Goal: Navigation & Orientation: Find specific page/section

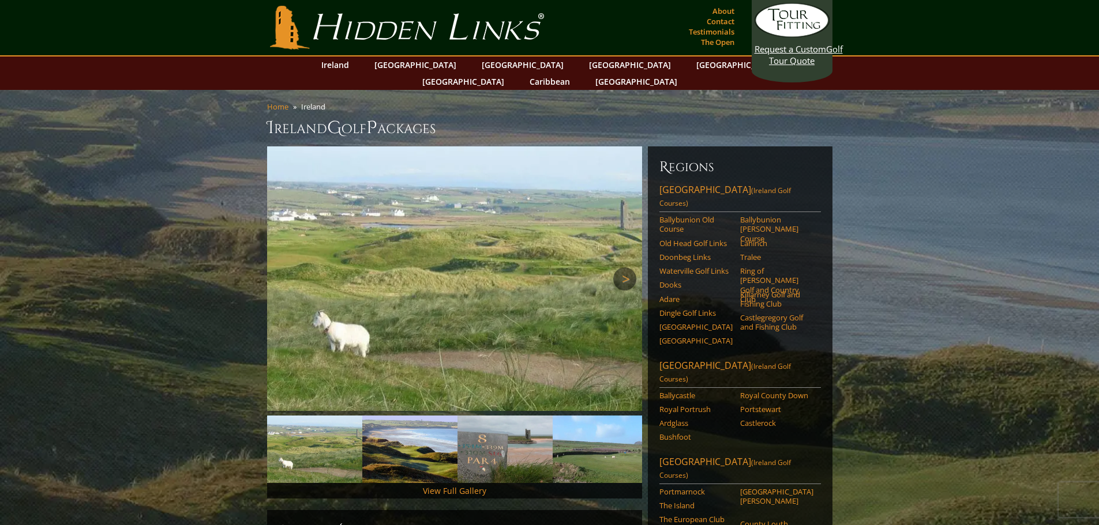
click at [617, 268] on link "Next" at bounding box center [624, 279] width 23 height 23
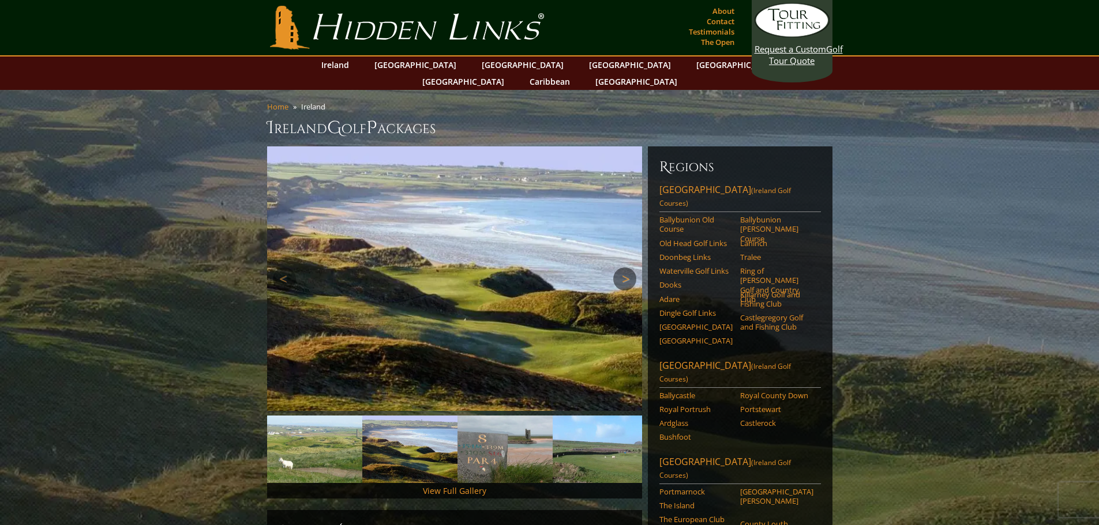
click at [619, 268] on link "Next" at bounding box center [624, 279] width 23 height 23
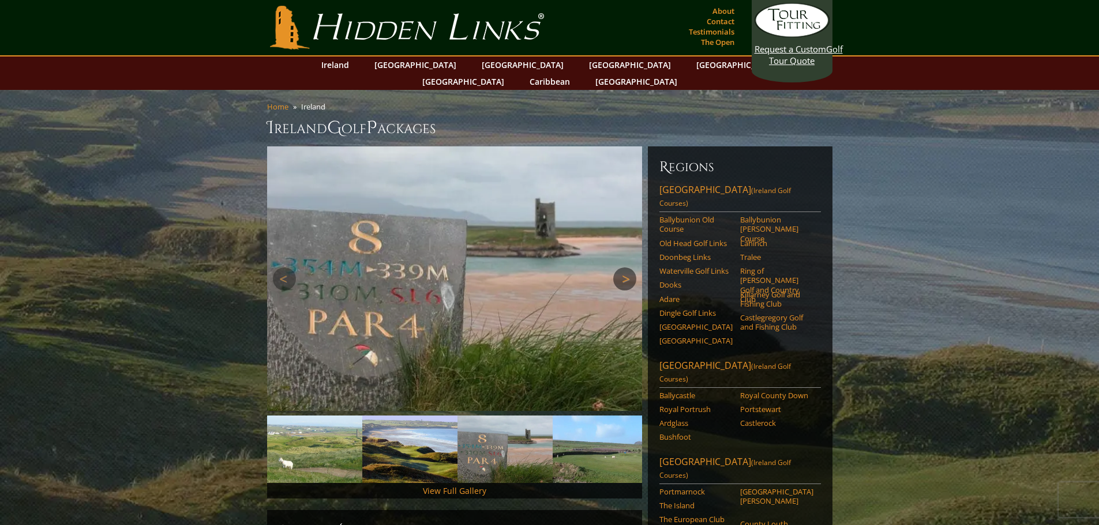
click at [619, 268] on link "Next" at bounding box center [624, 279] width 23 height 23
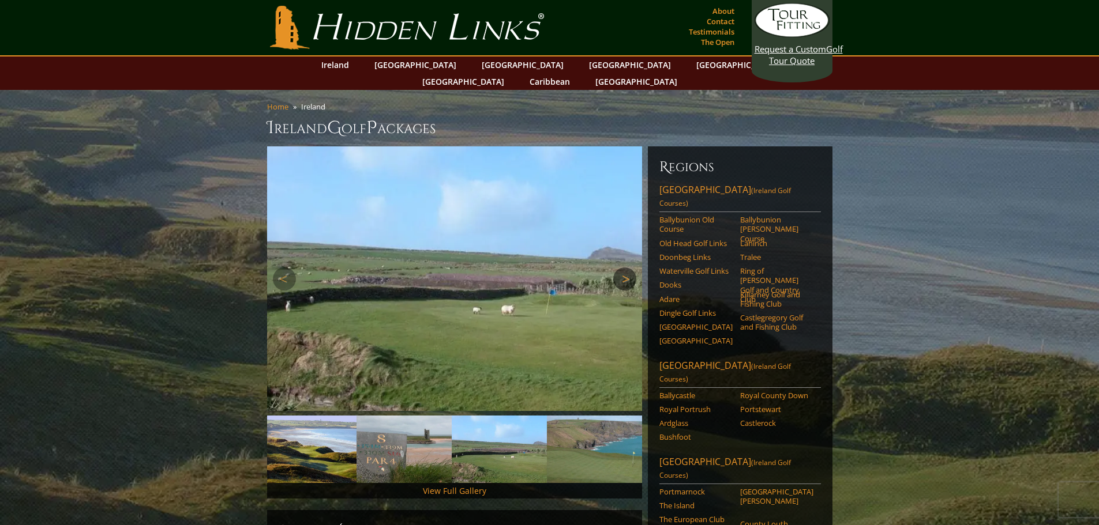
click at [619, 268] on link "Next" at bounding box center [624, 279] width 23 height 23
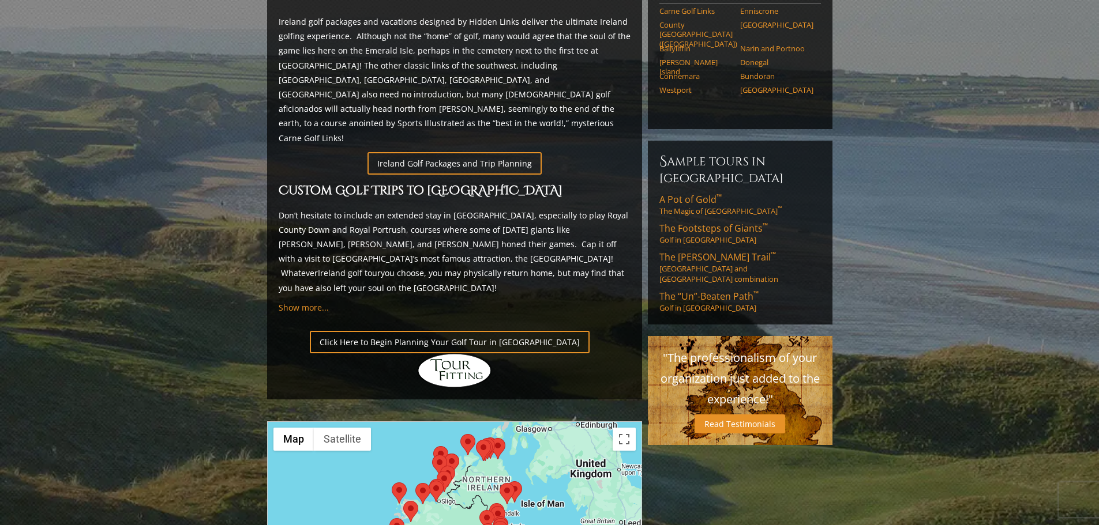
scroll to position [634, 0]
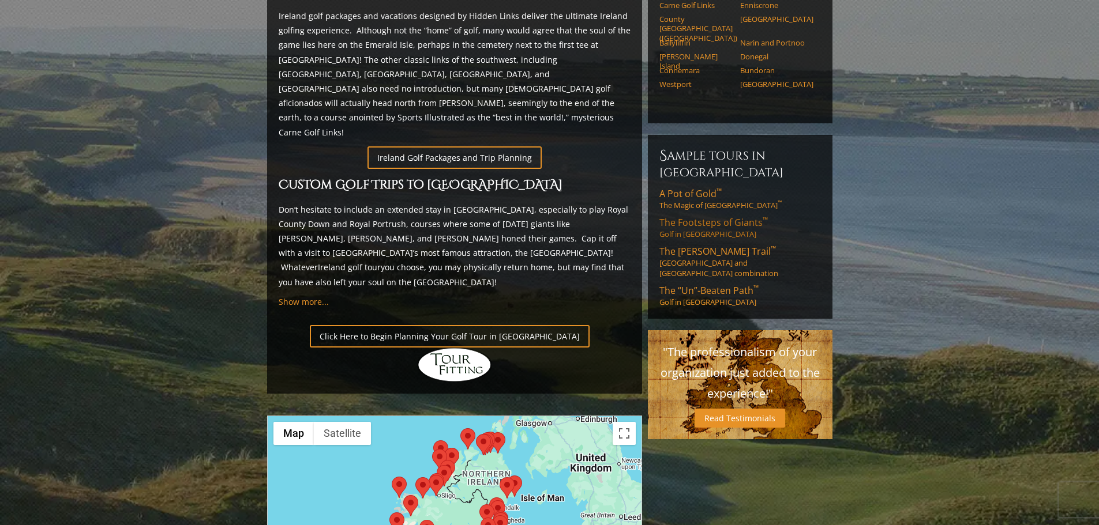
click at [692, 216] on span "The Footsteps of Giants ™" at bounding box center [713, 222] width 108 height 13
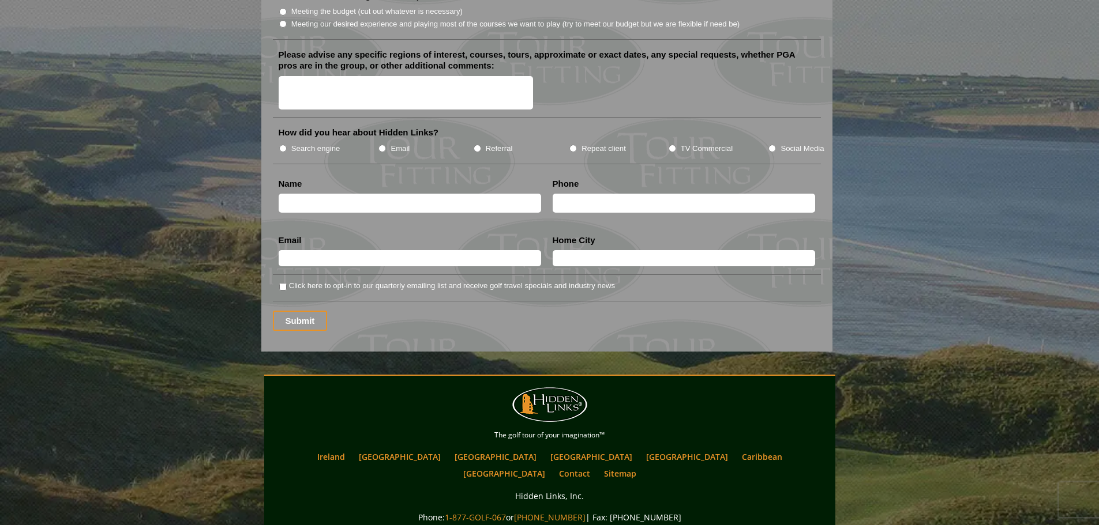
scroll to position [1510, 0]
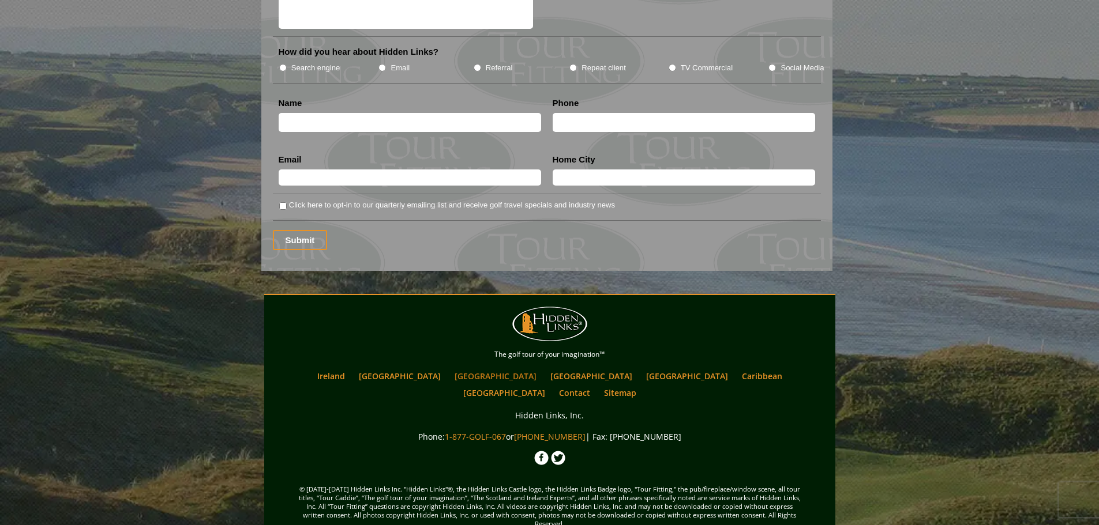
click at [463, 368] on link "[GEOGRAPHIC_DATA]" at bounding box center [495, 376] width 93 height 17
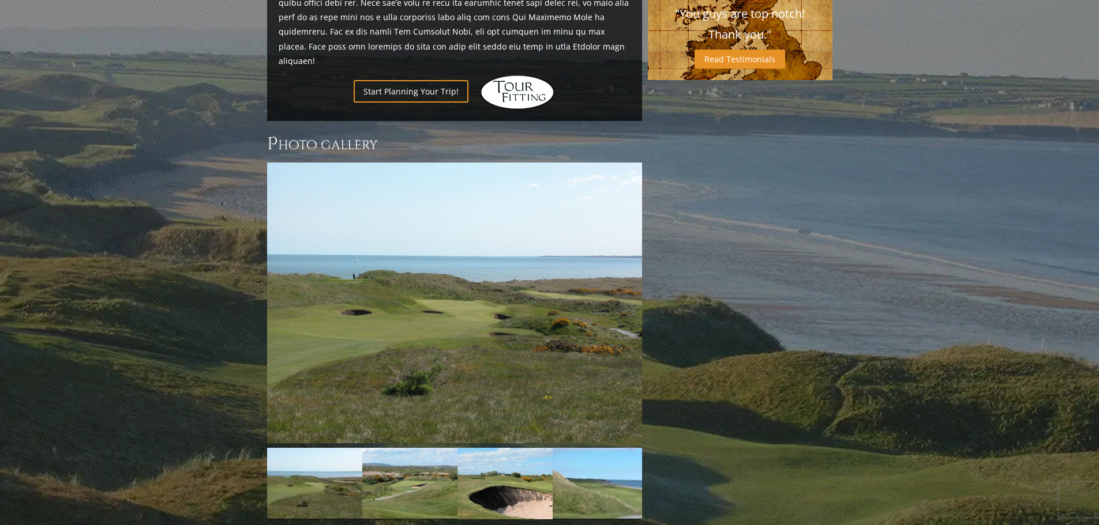
scroll to position [830, 0]
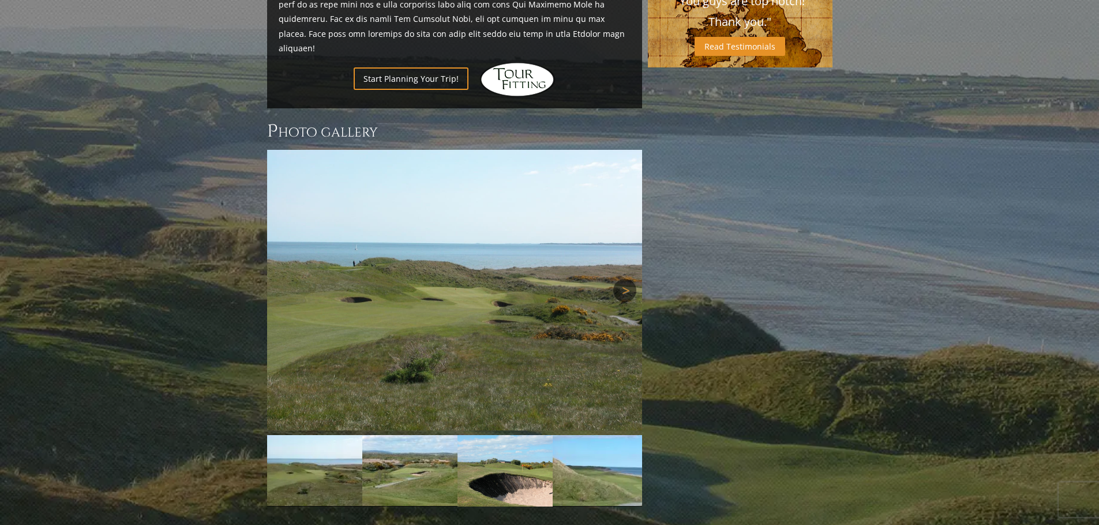
click at [620, 279] on link "Next" at bounding box center [624, 290] width 23 height 23
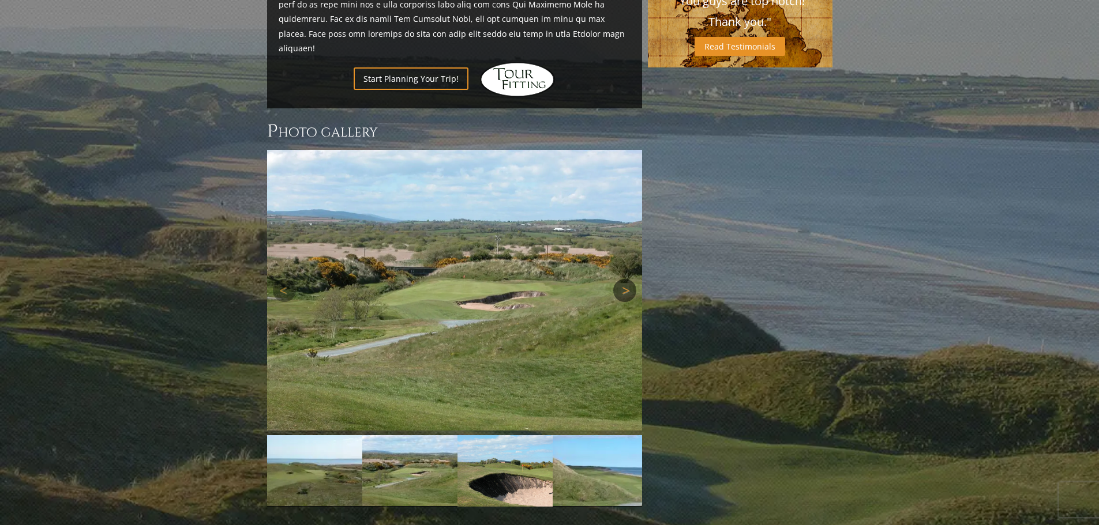
click at [620, 279] on link "Next" at bounding box center [624, 290] width 23 height 23
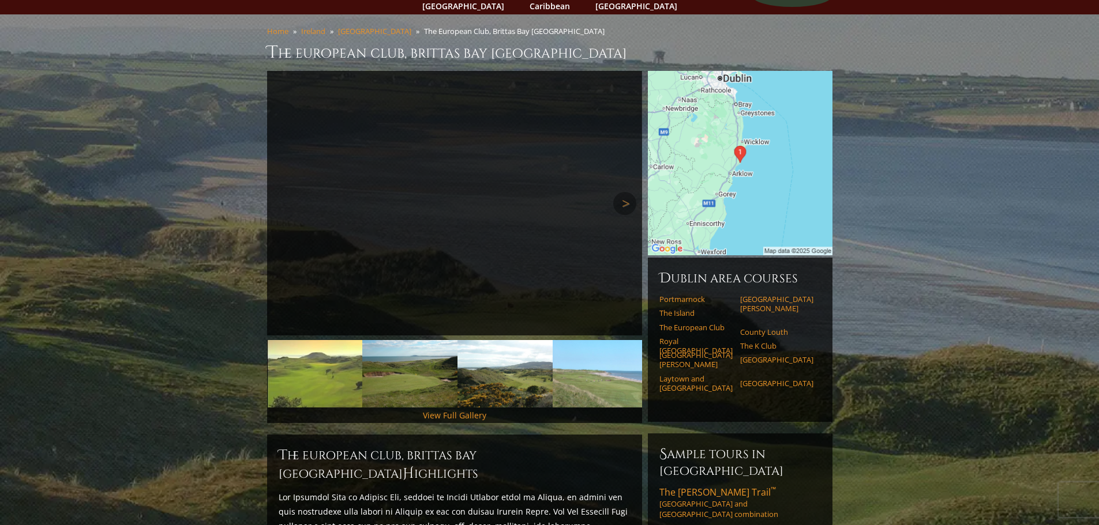
scroll to position [75, 0]
click at [619, 193] on link "Next" at bounding box center [624, 204] width 23 height 23
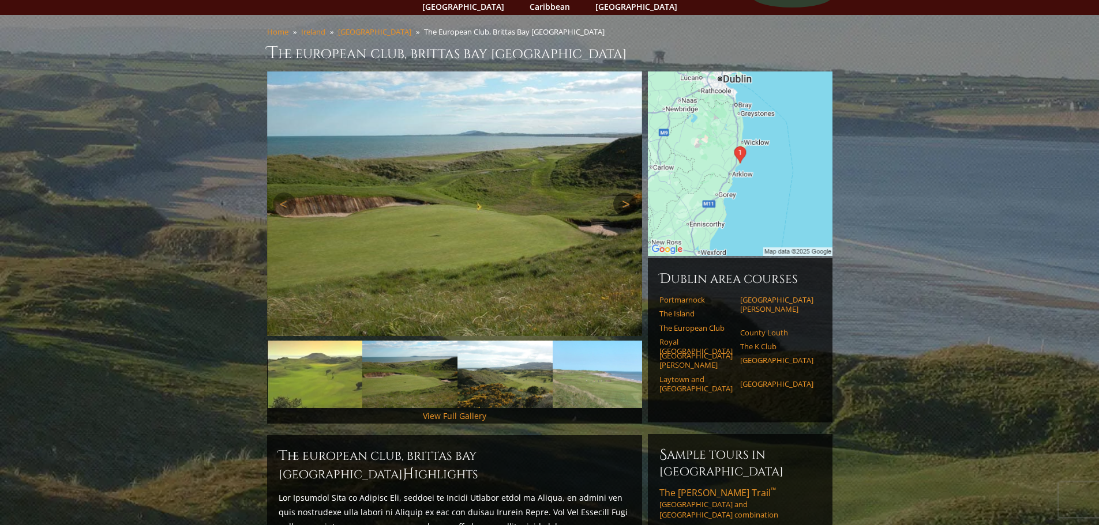
click at [622, 193] on link "Next" at bounding box center [624, 204] width 23 height 23
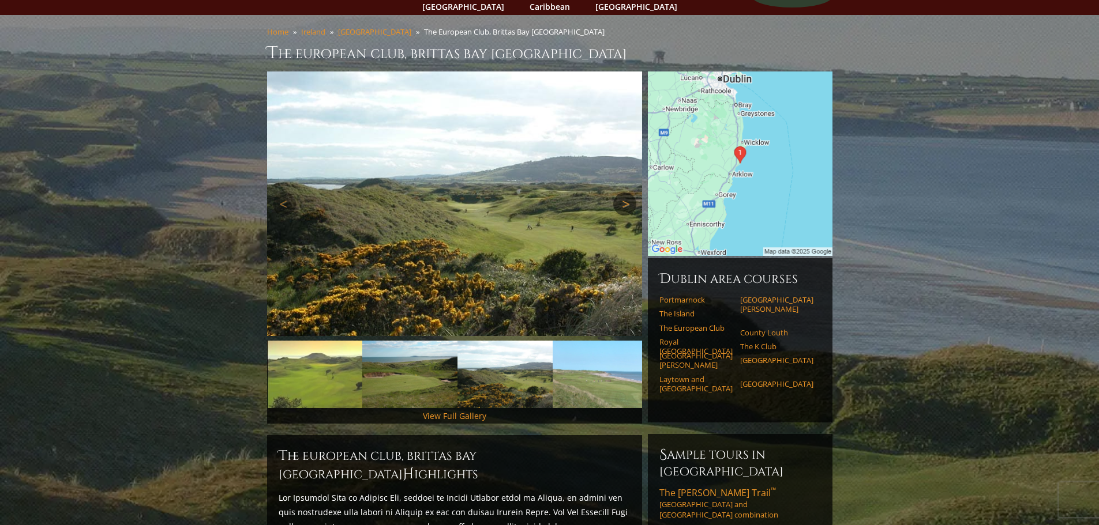
click at [622, 193] on link "Next" at bounding box center [624, 204] width 23 height 23
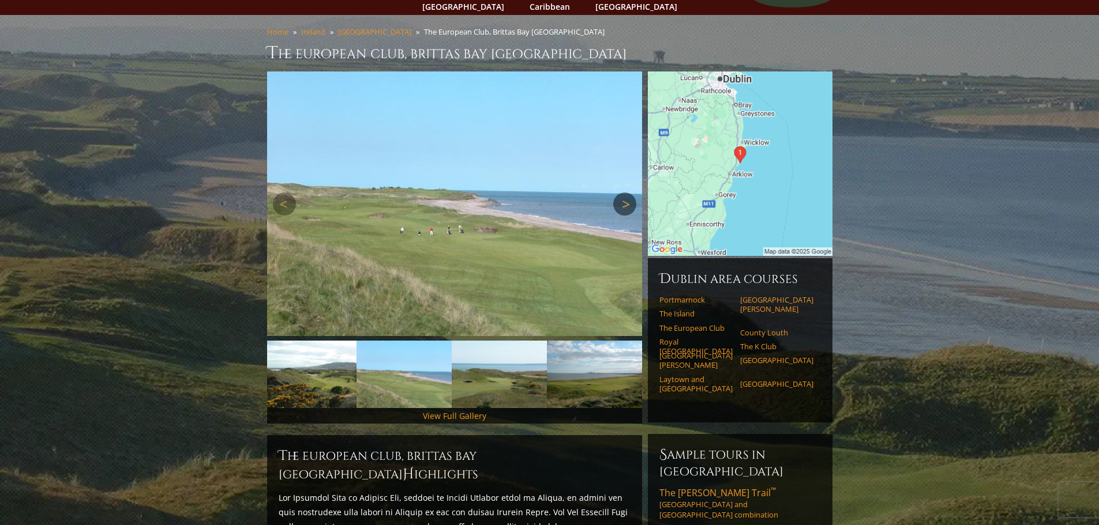
click at [622, 193] on link "Next" at bounding box center [624, 204] width 23 height 23
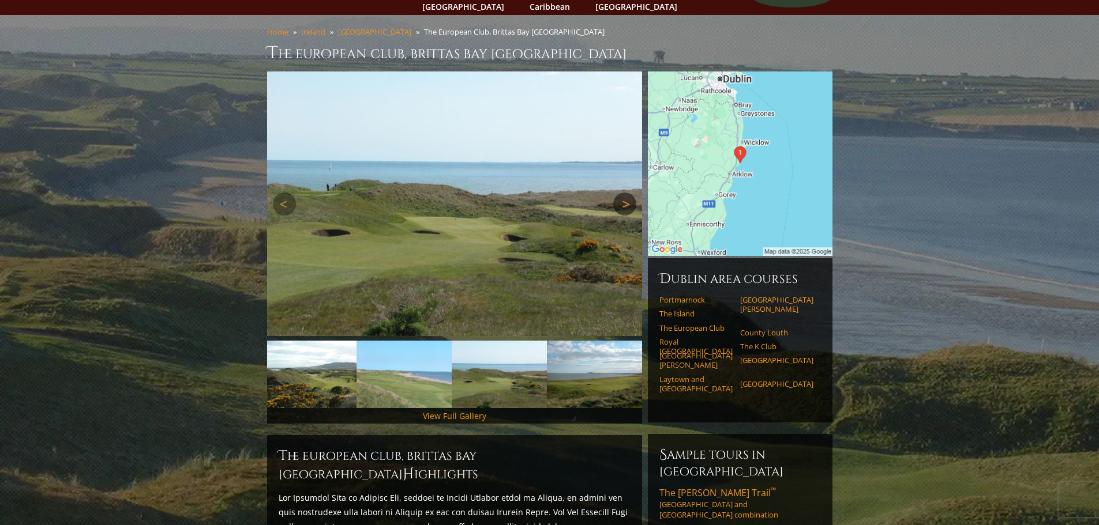
click at [622, 193] on link "Next" at bounding box center [624, 204] width 23 height 23
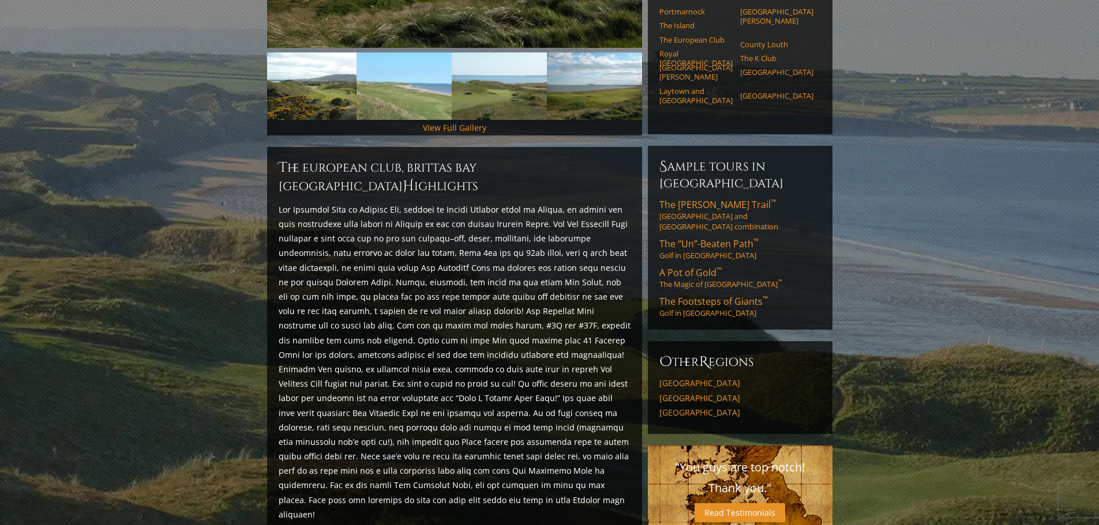
scroll to position [0, 0]
